Goal: Information Seeking & Learning: Learn about a topic

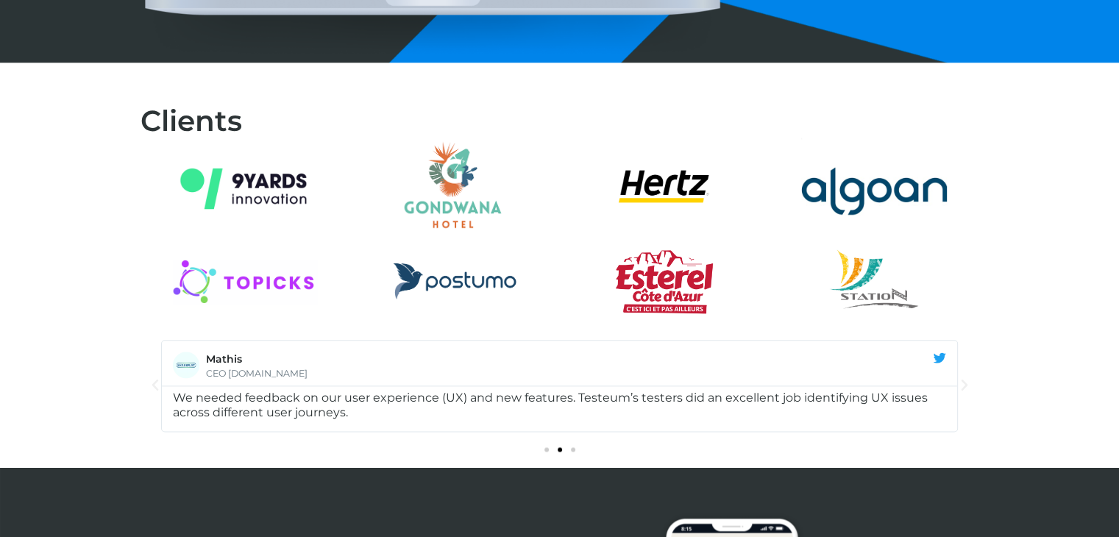
scroll to position [1736, 0]
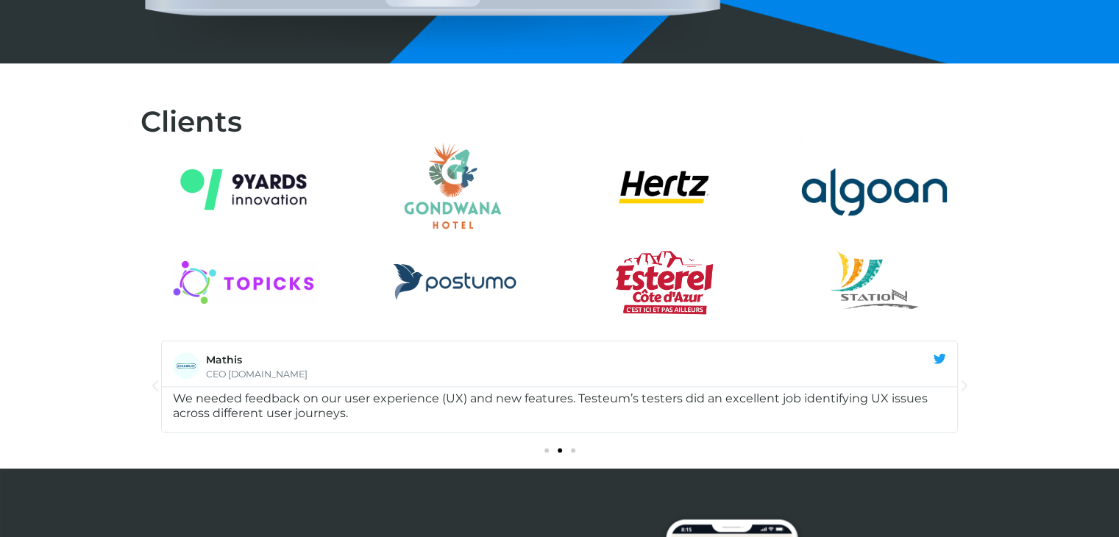
click at [1079, 275] on div at bounding box center [559, 282] width 1119 height 101
click at [572, 449] on span "Go to slide 3" at bounding box center [573, 450] width 4 height 4
click at [545, 453] on div "Diapositives" at bounding box center [559, 449] width 838 height 18
click at [546, 448] on span "Go to slide 1" at bounding box center [546, 450] width 4 height 4
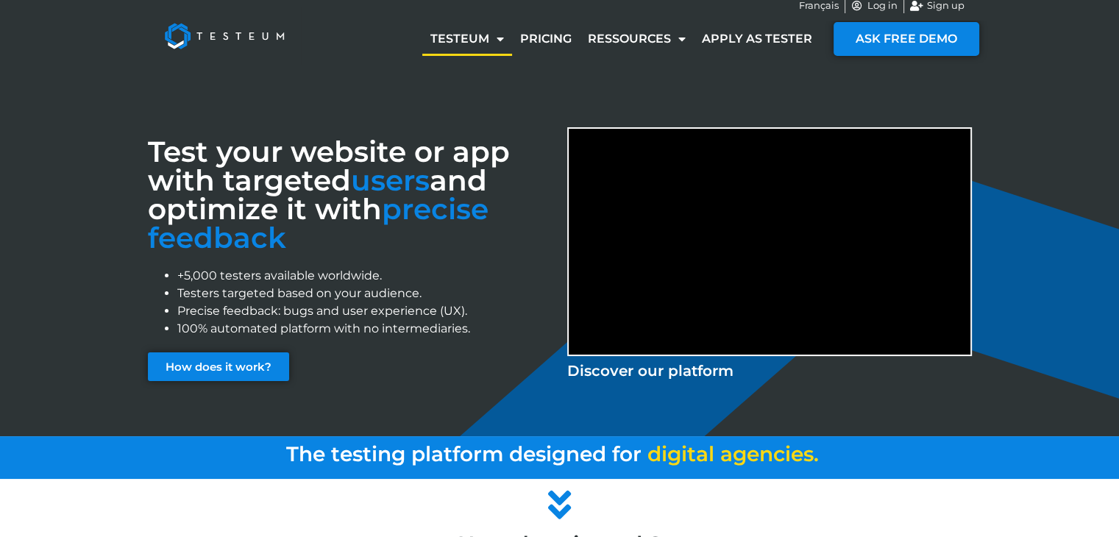
scroll to position [0, 0]
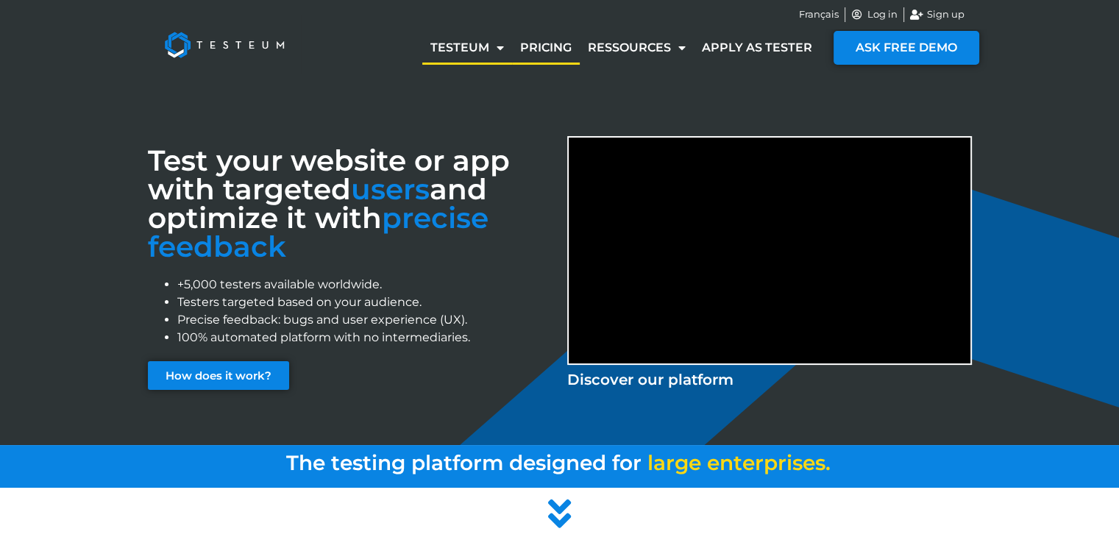
click at [557, 54] on link "Pricing" at bounding box center [546, 48] width 68 height 34
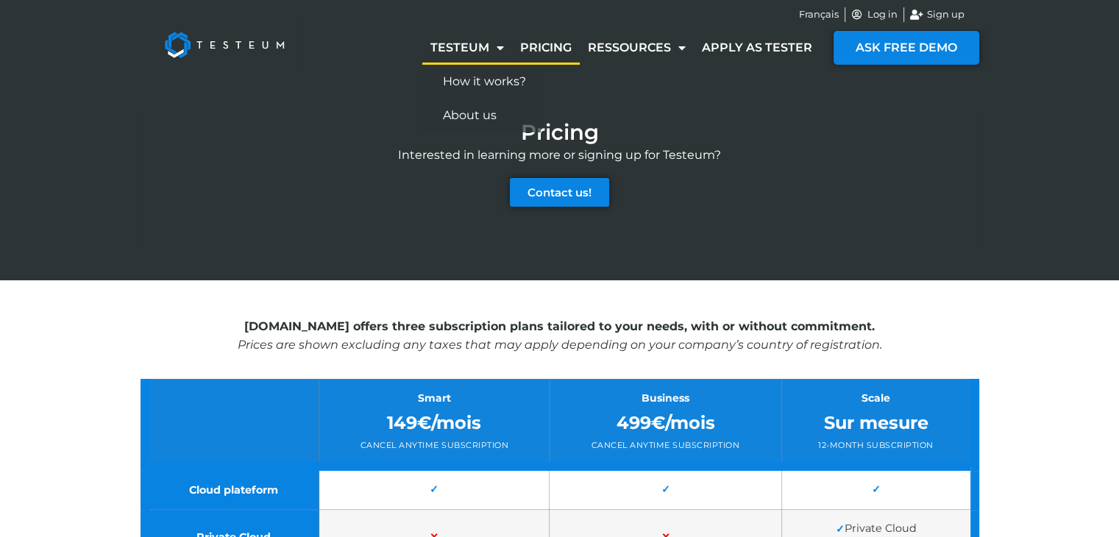
click at [487, 49] on link "Testeum" at bounding box center [467, 48] width 90 height 34
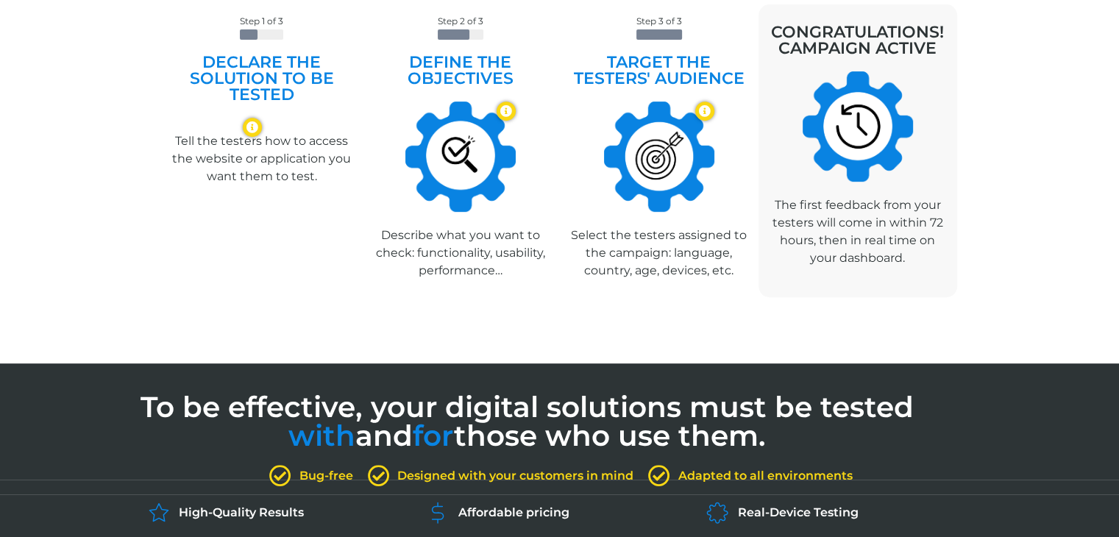
scroll to position [644, 0]
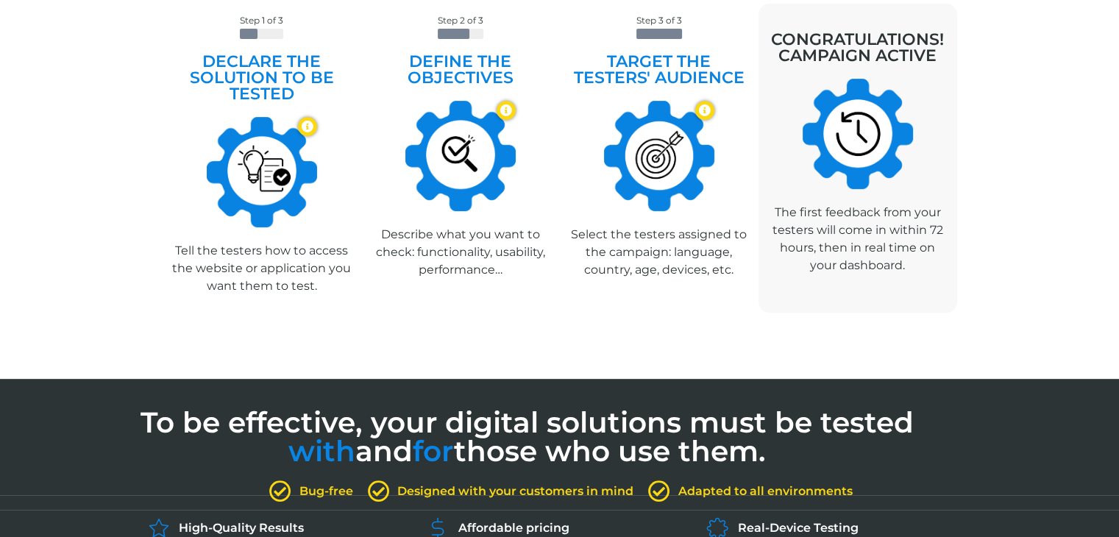
click at [504, 109] on icon at bounding box center [506, 110] width 12 height 12
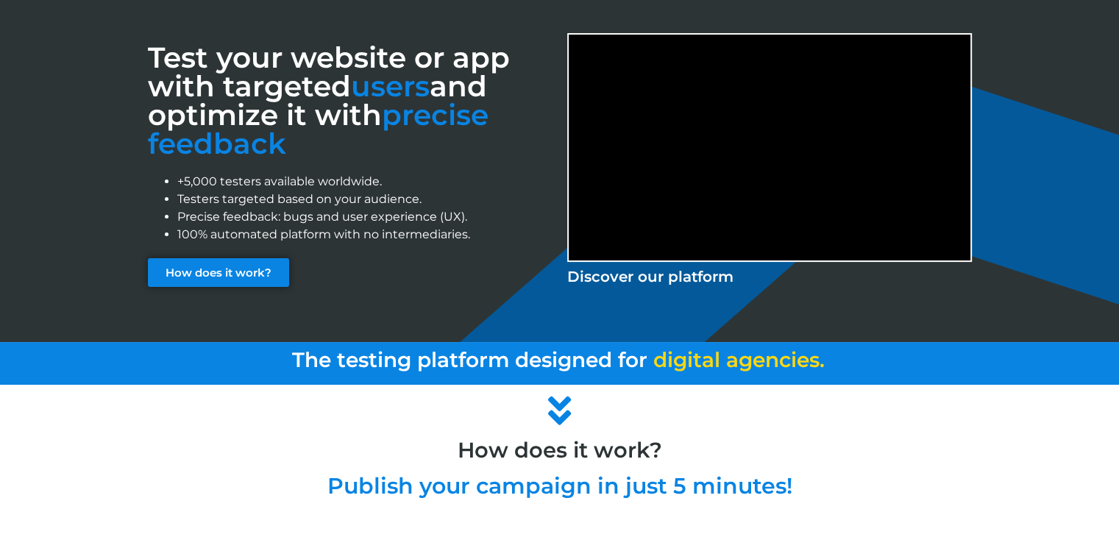
scroll to position [0, 0]
